Goal: Task Accomplishment & Management: Manage account settings

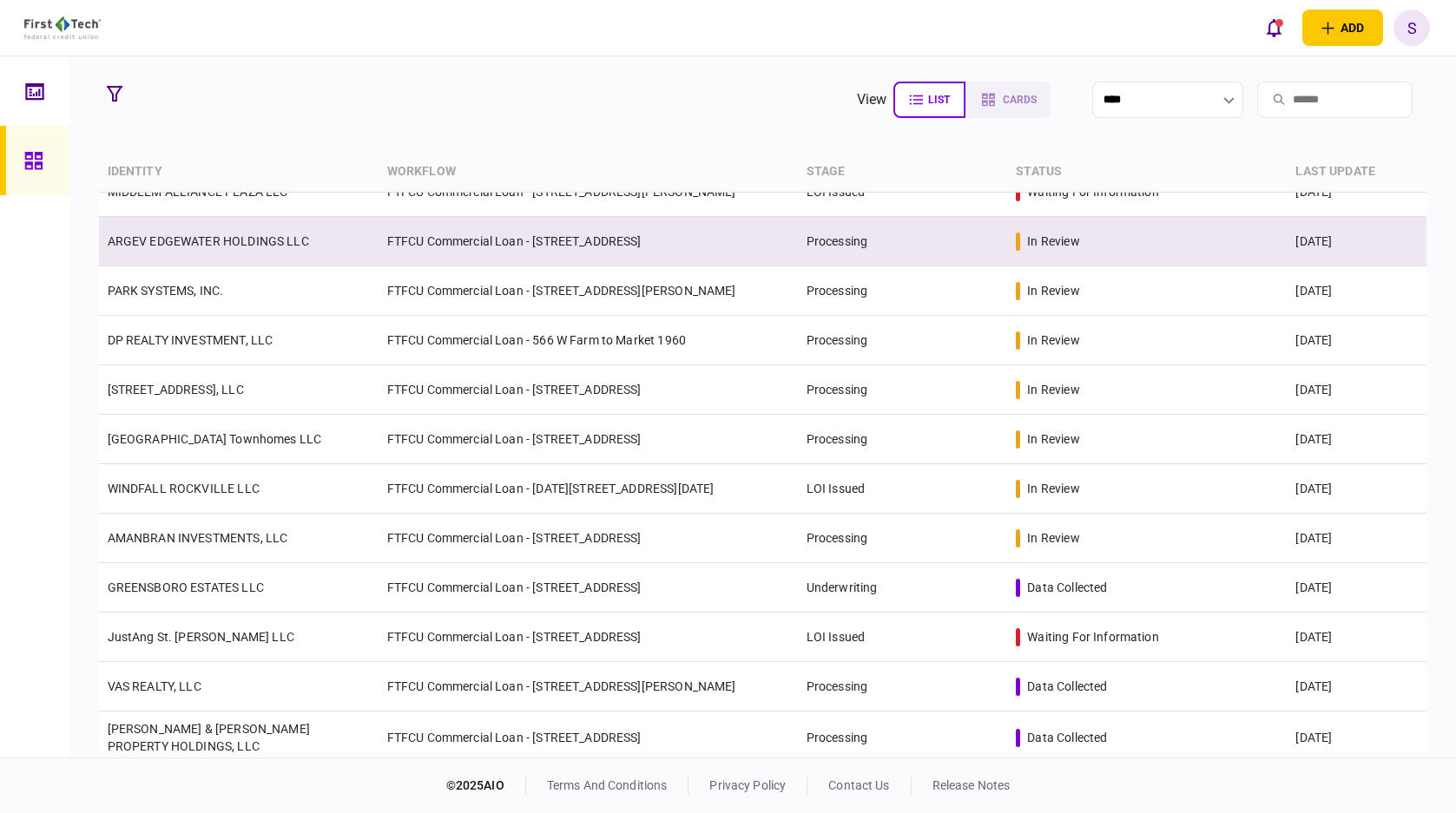
scroll to position [260, 0]
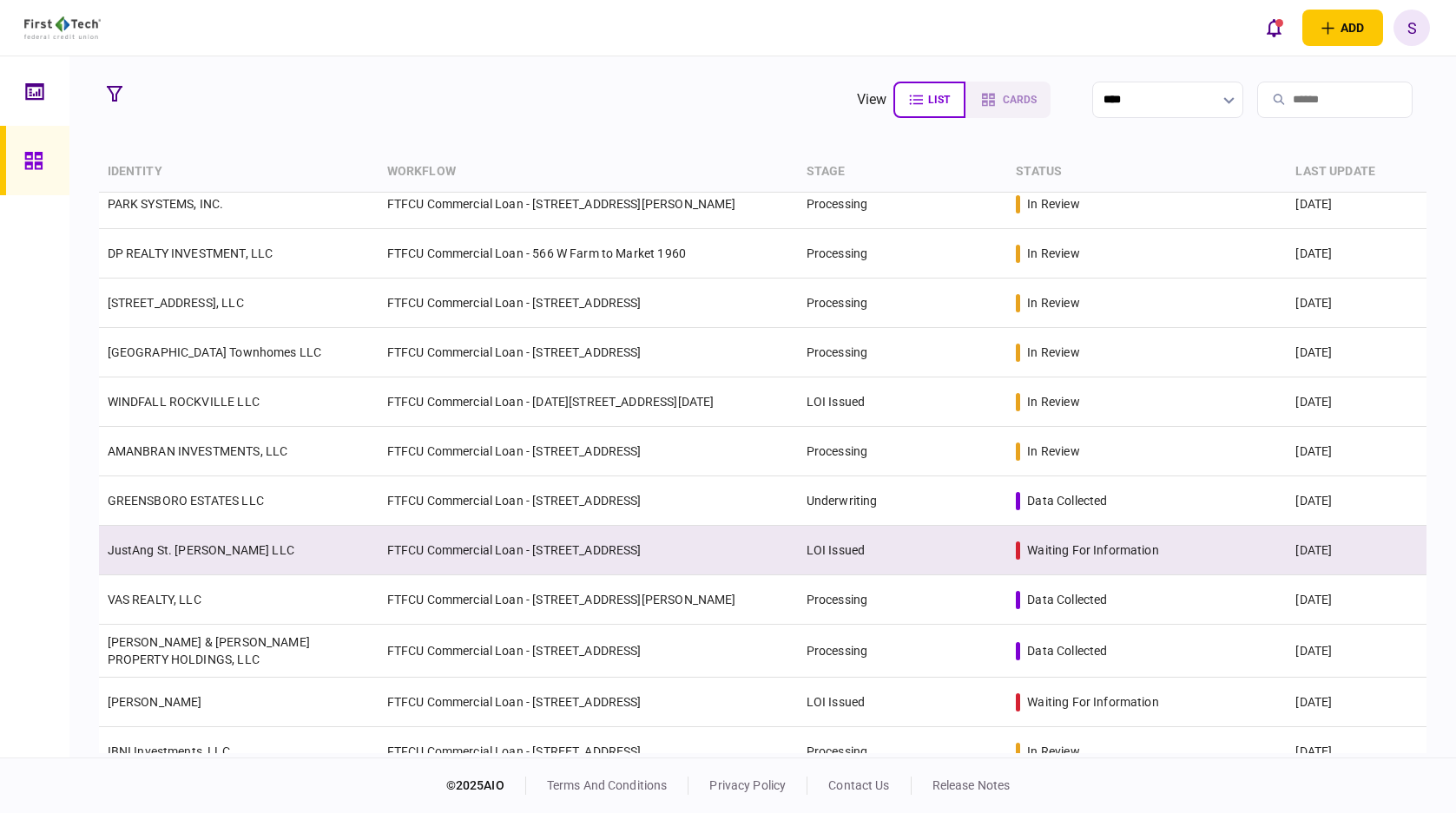
click at [903, 546] on td "LOI Issued" at bounding box center [903, 550] width 211 height 50
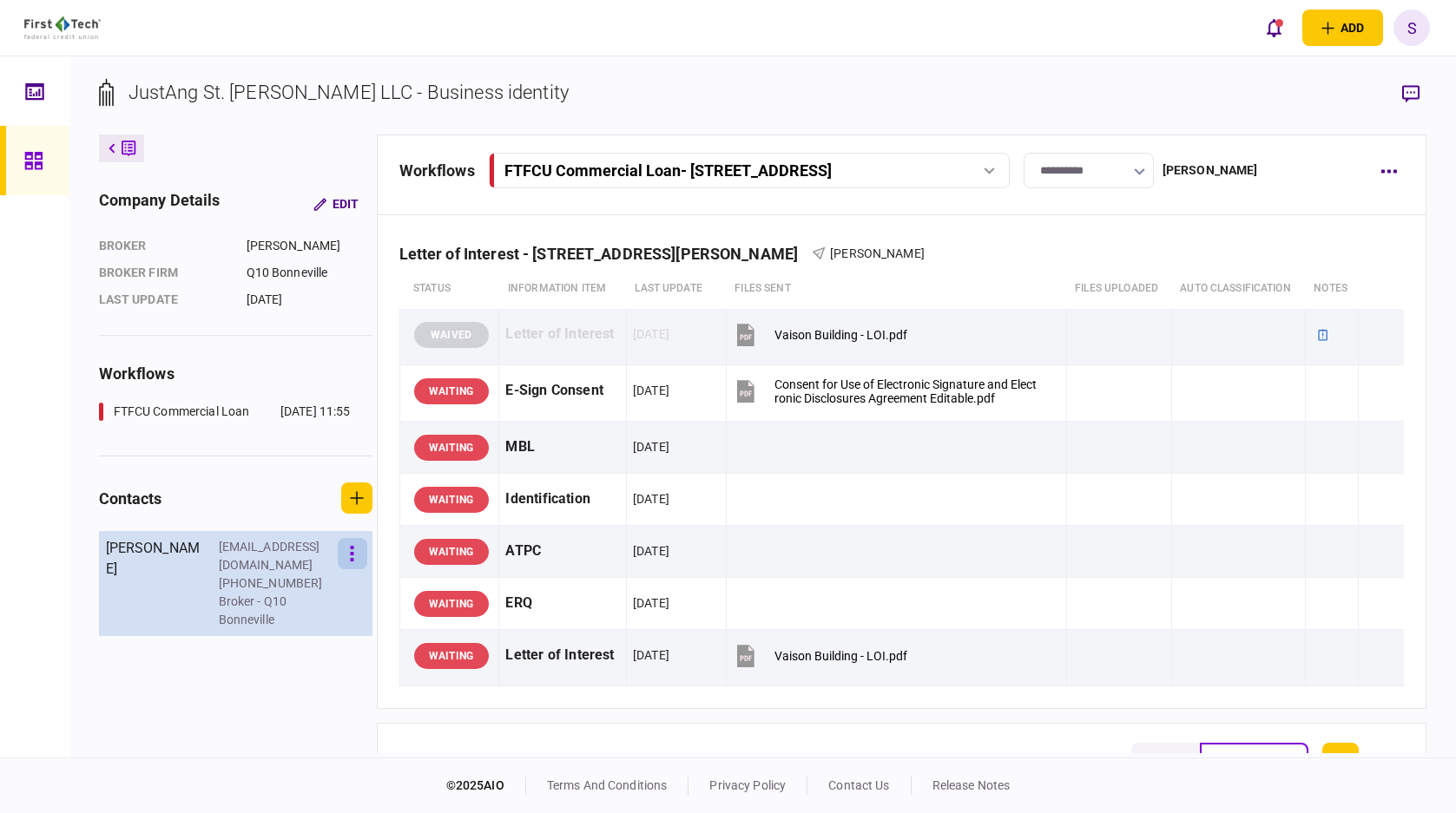
click at [366, 553] on button "button" at bounding box center [352, 554] width 30 height 32
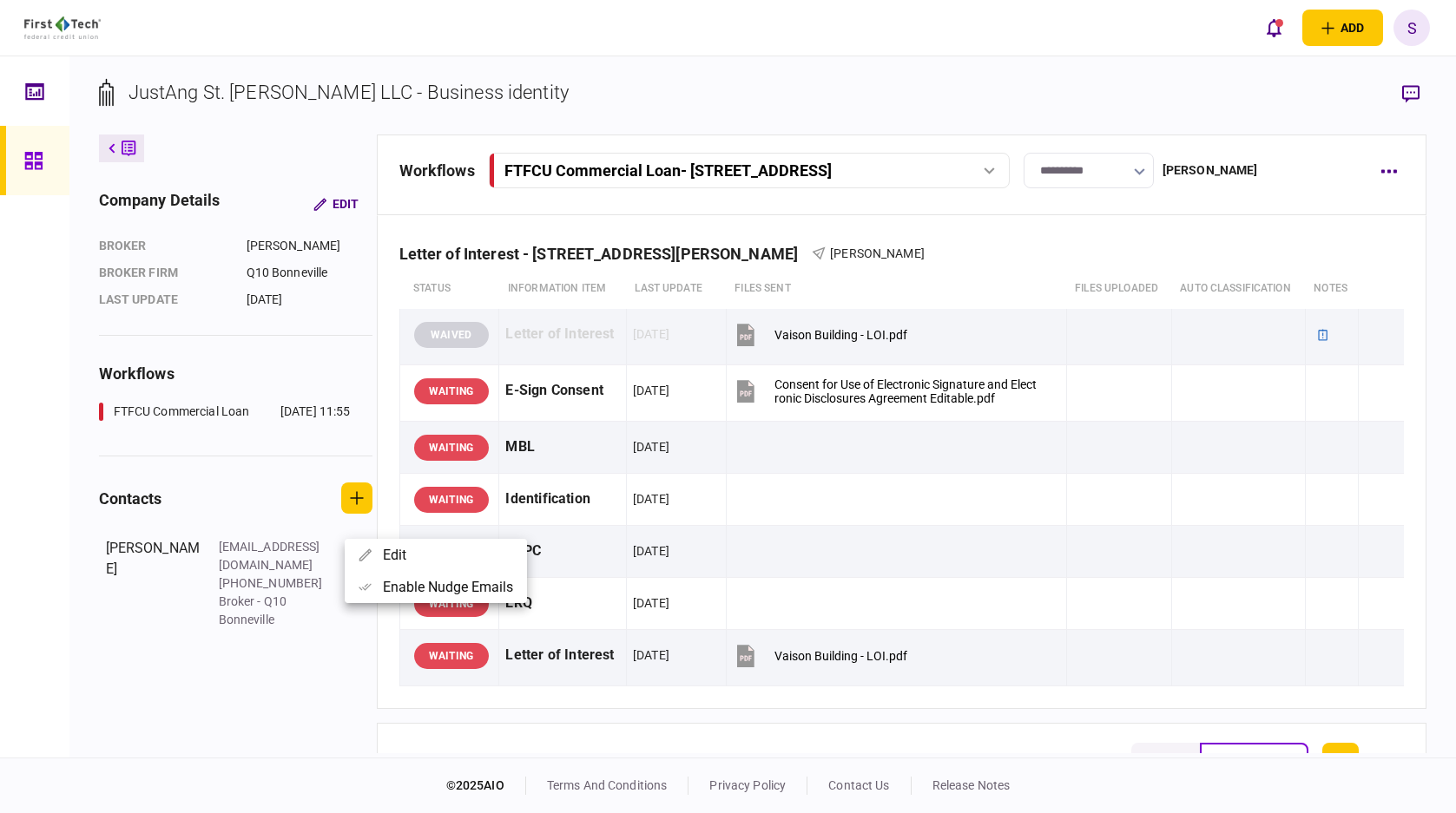
click at [357, 648] on div at bounding box center [728, 406] width 1456 height 813
click at [1109, 178] on input "**********" at bounding box center [1089, 170] width 130 height 35
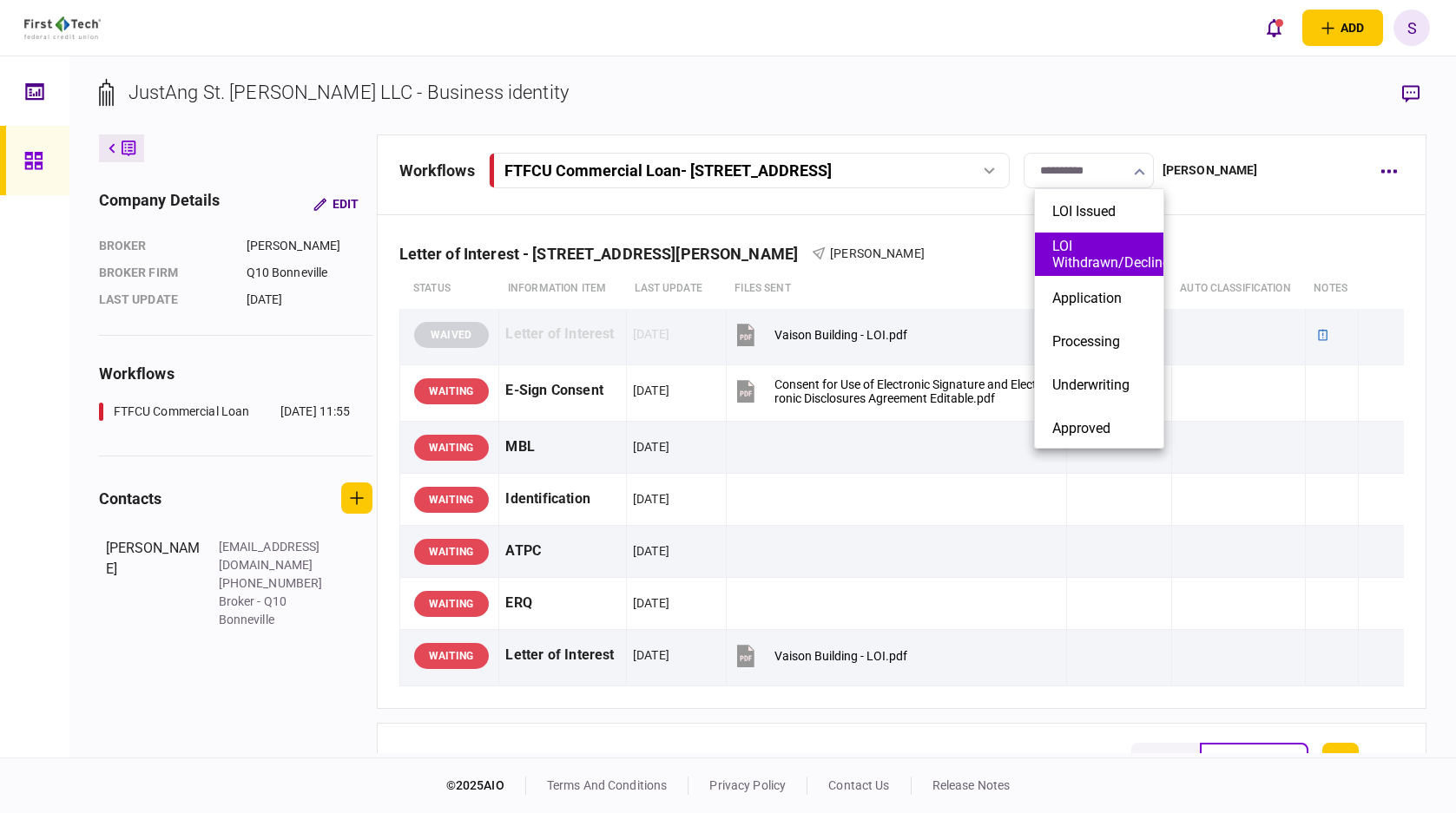
click at [1085, 265] on button "LOI Withdrawn/Declined" at bounding box center [1100, 254] width 94 height 33
type input "**********"
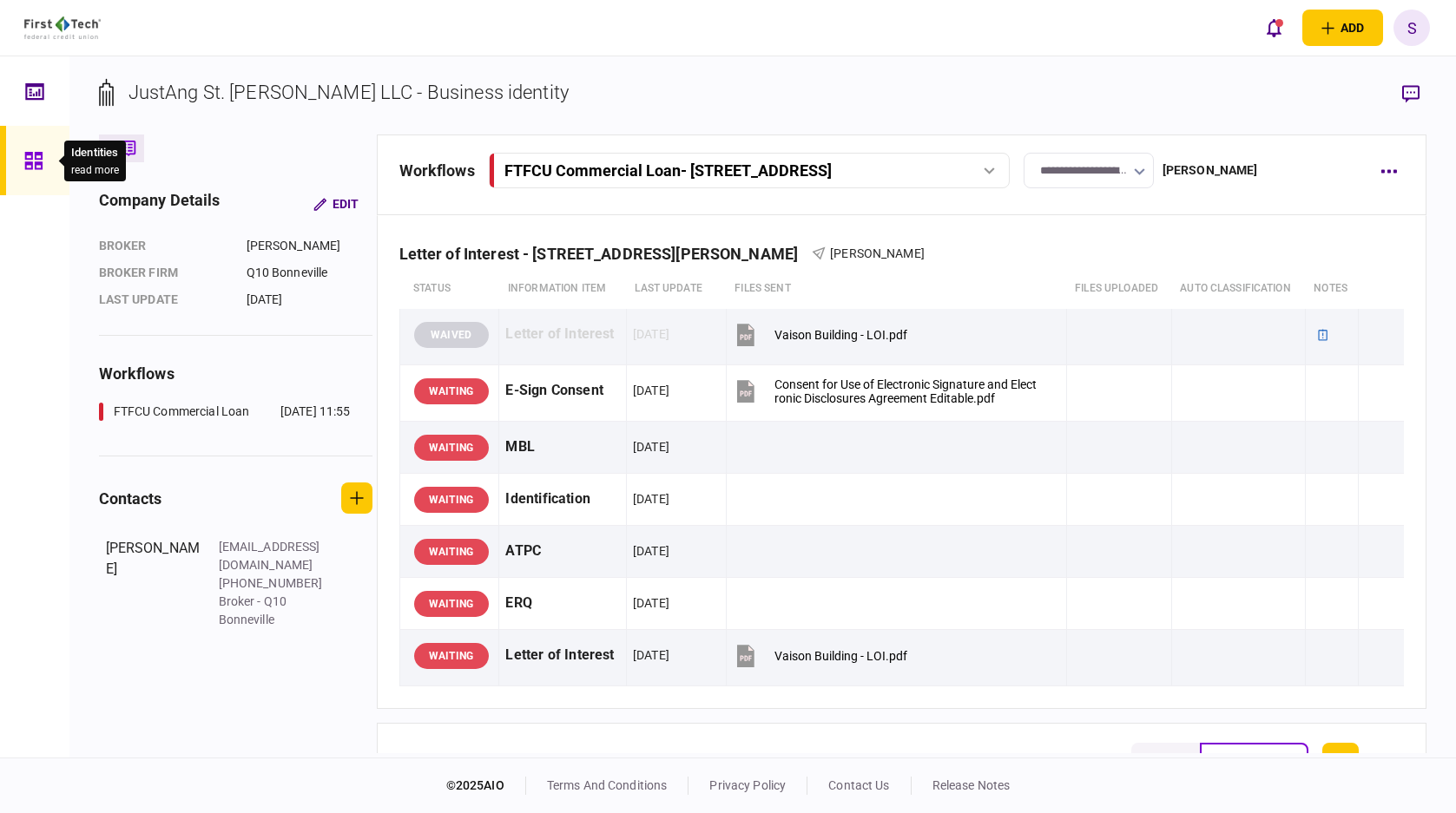
click at [31, 166] on icon at bounding box center [33, 161] width 19 height 20
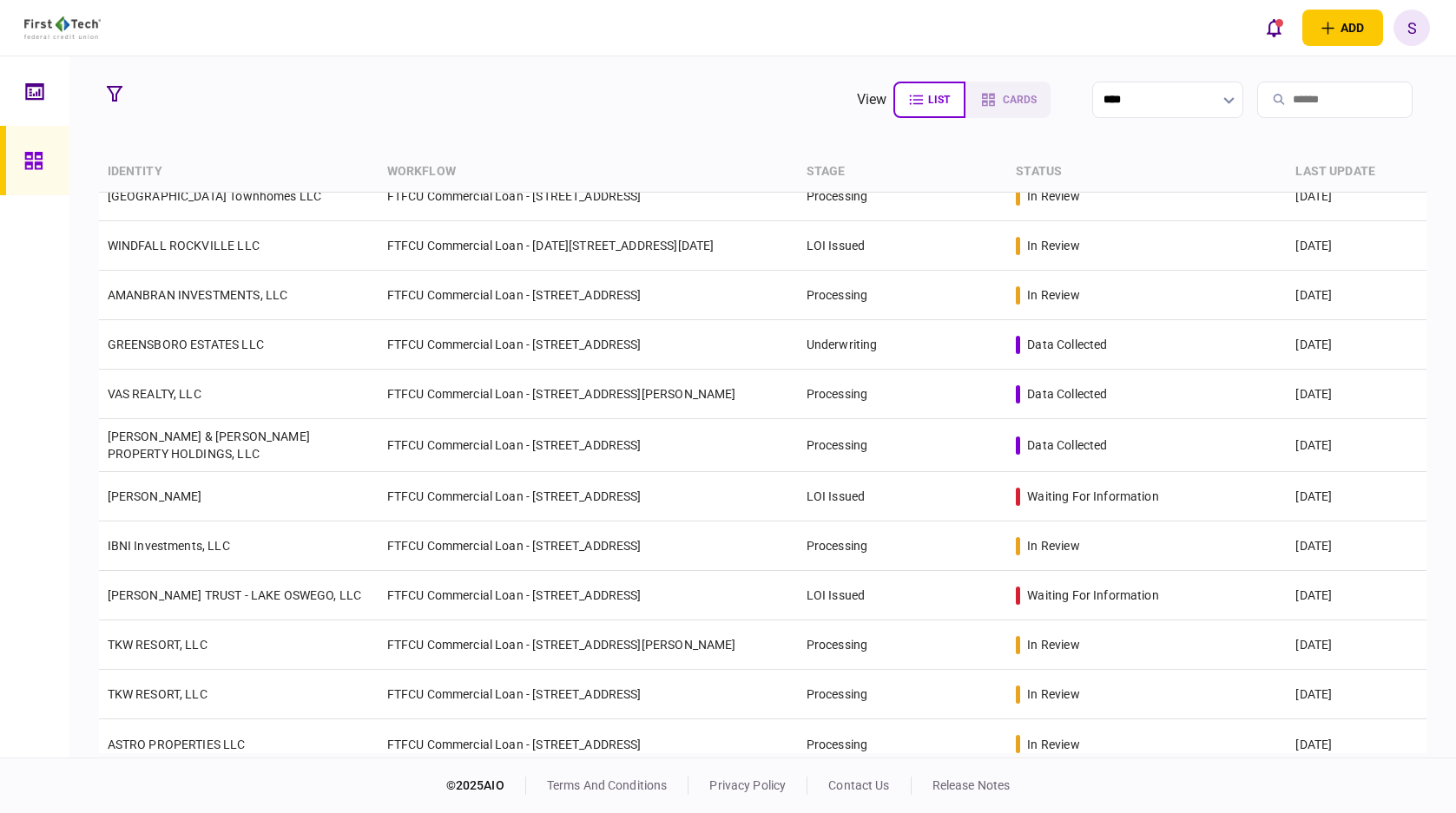
scroll to position [429, 0]
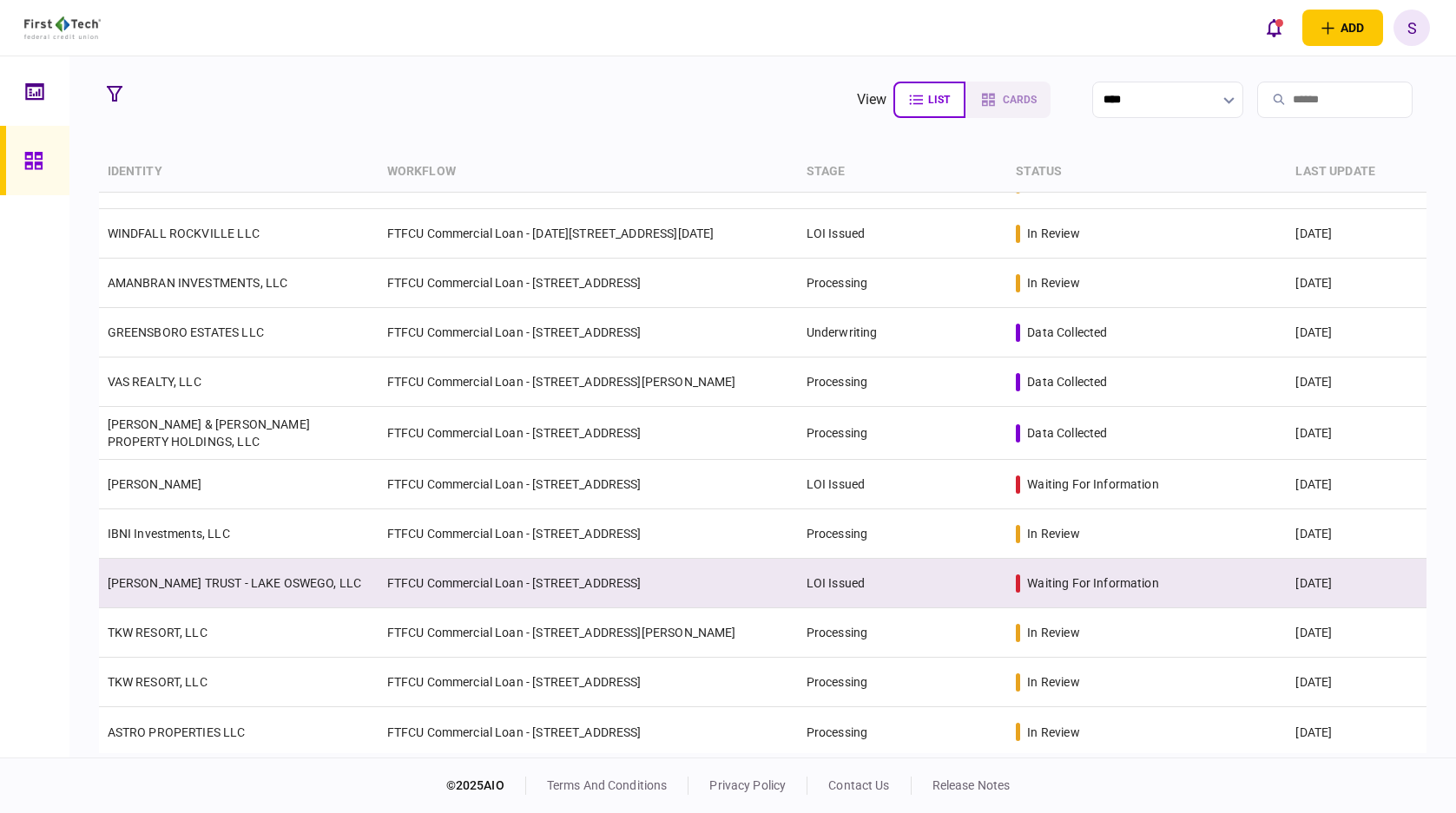
click at [764, 574] on td "FTFCU Commercial Loan - [STREET_ADDRESS]" at bounding box center [588, 584] width 419 height 50
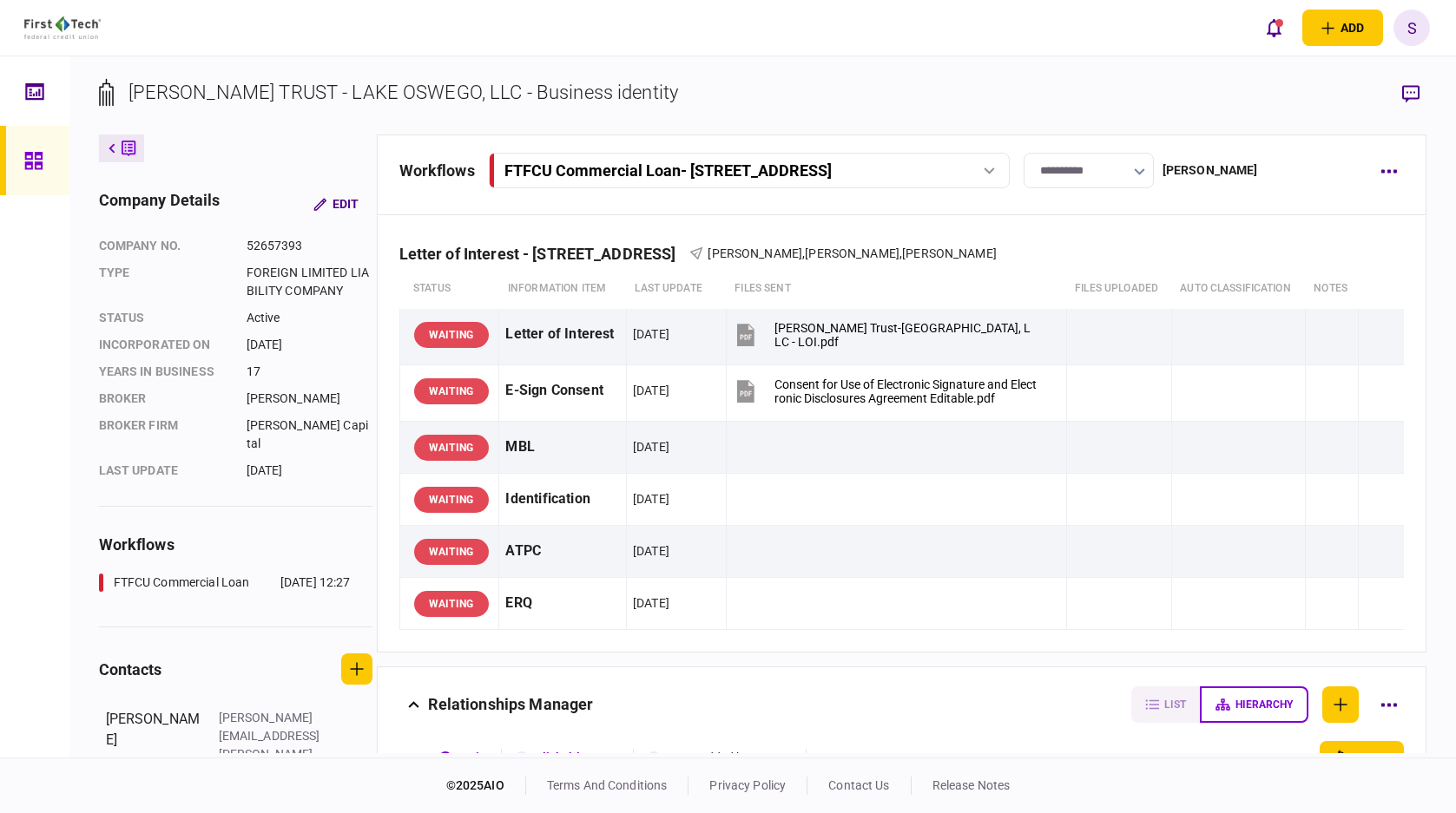
click at [1134, 173] on input "**********" at bounding box center [1089, 170] width 130 height 35
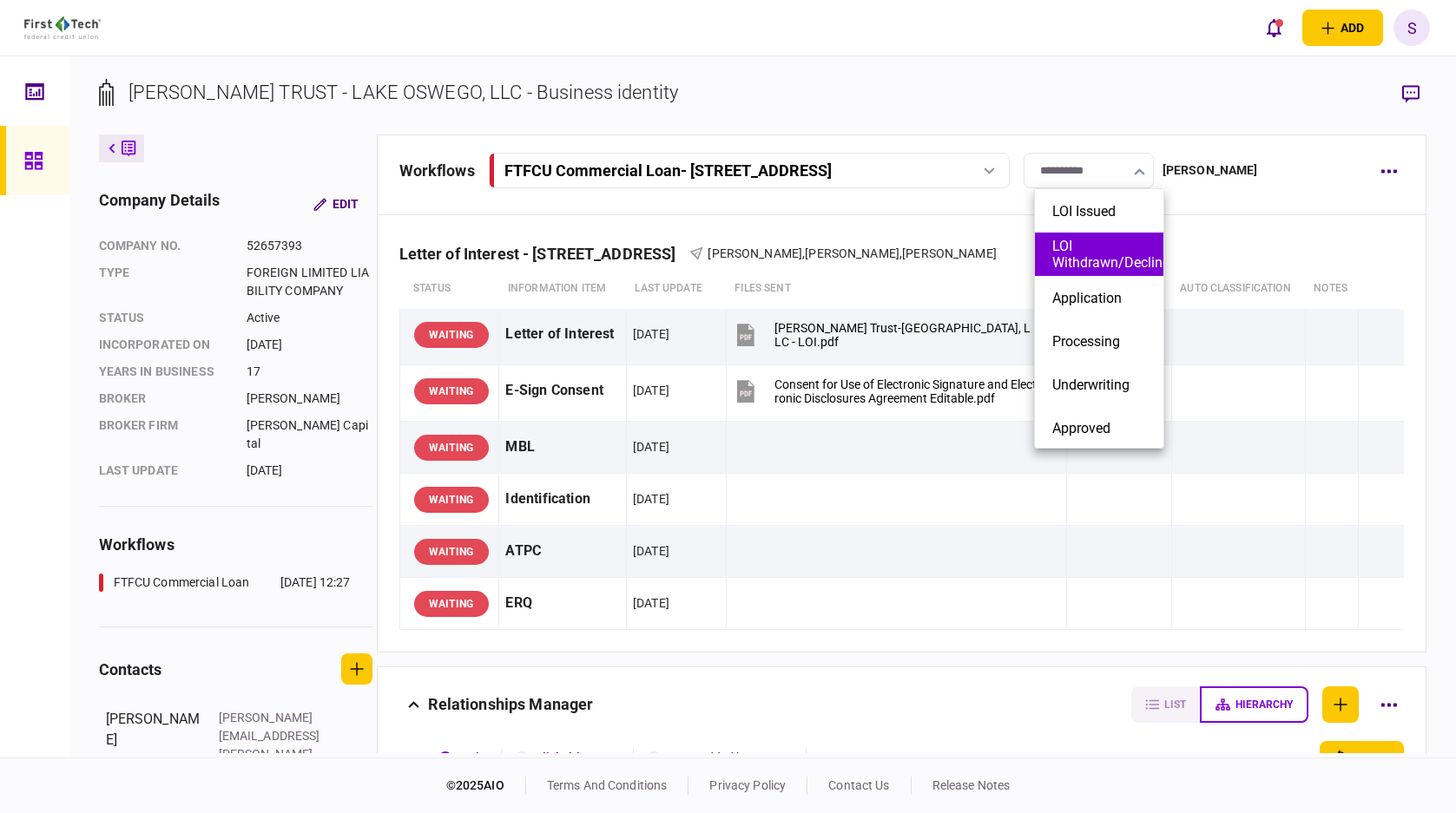
click at [1113, 252] on button "LOI Withdrawn/Declined" at bounding box center [1100, 254] width 94 height 33
type input "**********"
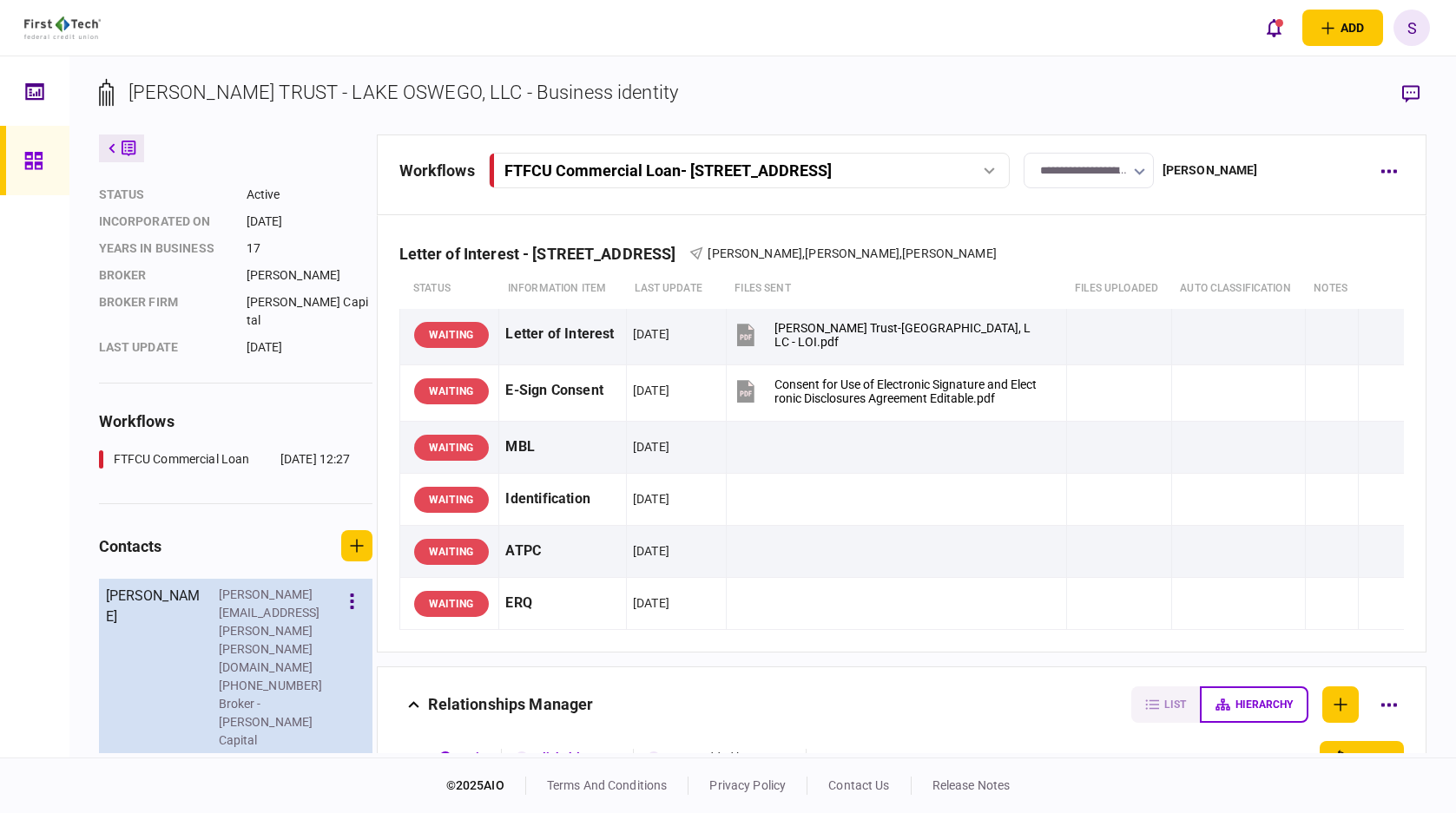
scroll to position [124, 0]
click at [354, 593] on icon "button" at bounding box center [352, 600] width 4 height 15
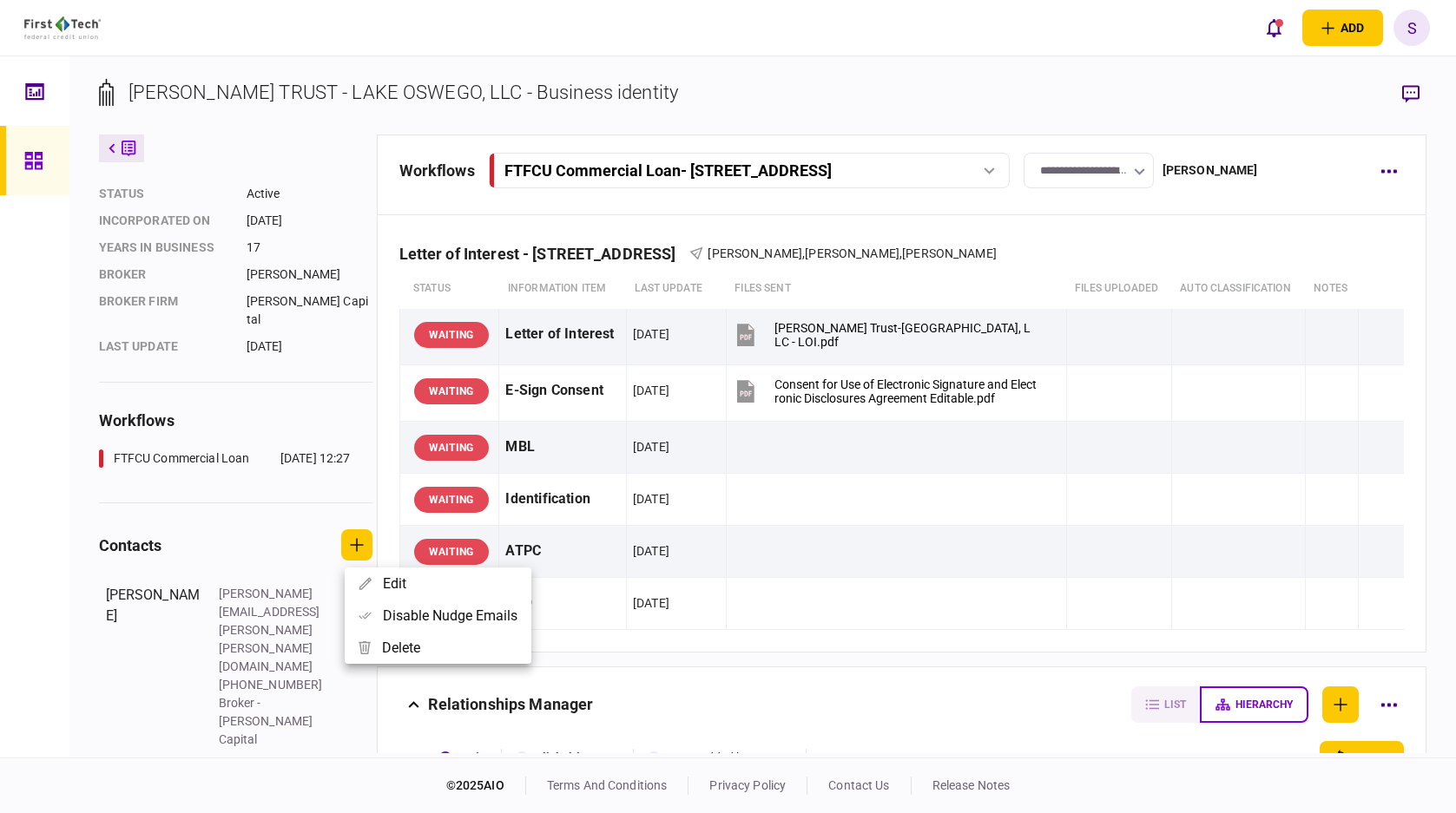
click at [390, 617] on button "Disable nudge emails" at bounding box center [437, 616] width 187 height 33
drag, startPoint x: 68, startPoint y: 631, endPoint x: 116, endPoint y: 633, distance: 48.0
click at [68, 631] on div at bounding box center [728, 406] width 1456 height 813
click at [354, 771] on icon "button" at bounding box center [352, 779] width 5 height 16
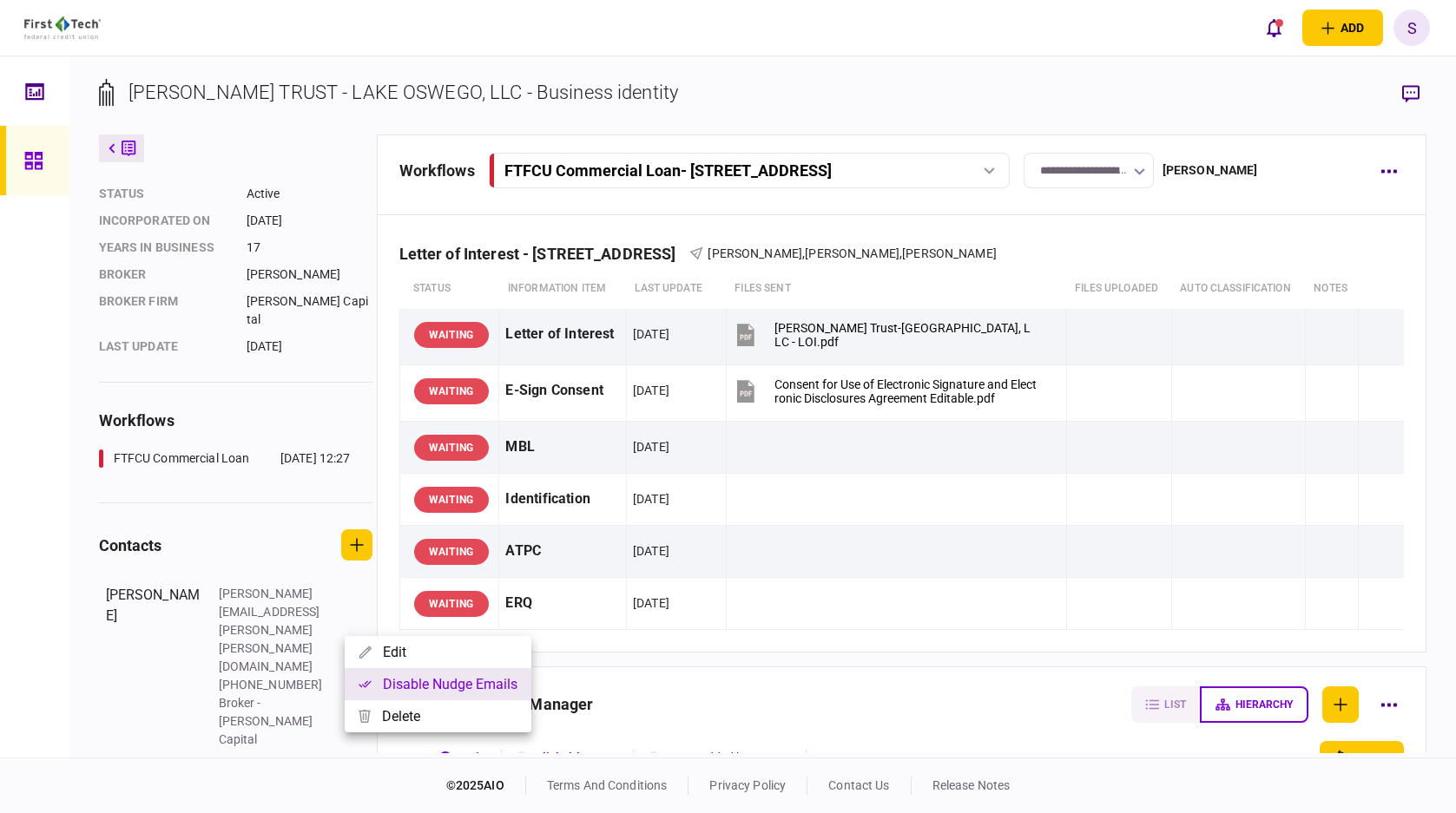
click at [376, 681] on button "Disable nudge emails" at bounding box center [437, 685] width 187 height 33
click at [61, 673] on div at bounding box center [728, 406] width 1456 height 813
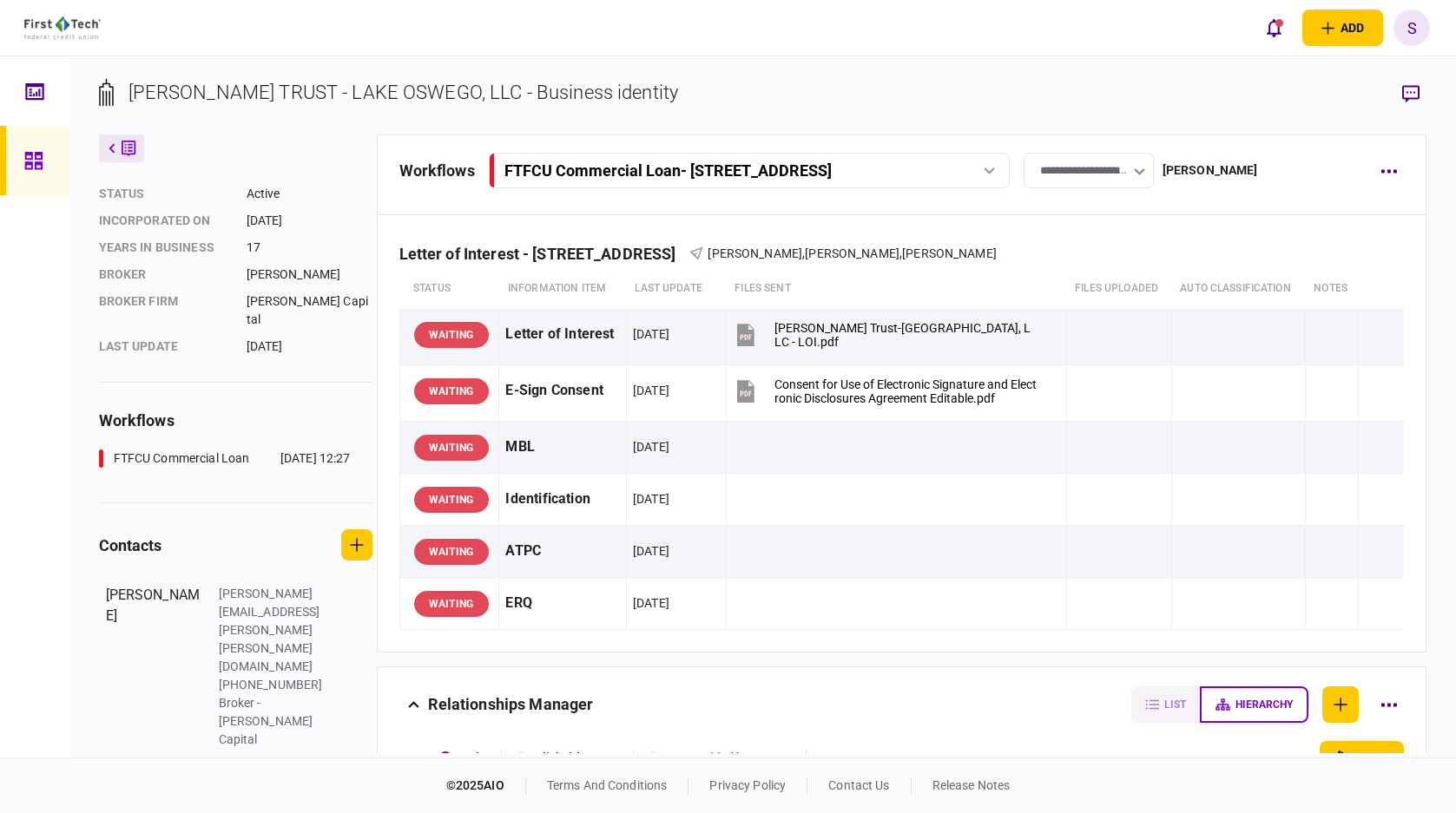
drag, startPoint x: 399, startPoint y: 746, endPoint x: 376, endPoint y: 654, distance: 94.8
click at [399, 745] on button "Disable nudge emails" at bounding box center [437, 752] width 187 height 33
click at [29, 156] on div at bounding box center [728, 406] width 1456 height 813
click at [30, 161] on icon at bounding box center [33, 161] width 19 height 20
